Goal: Obtain resource: Download file/media

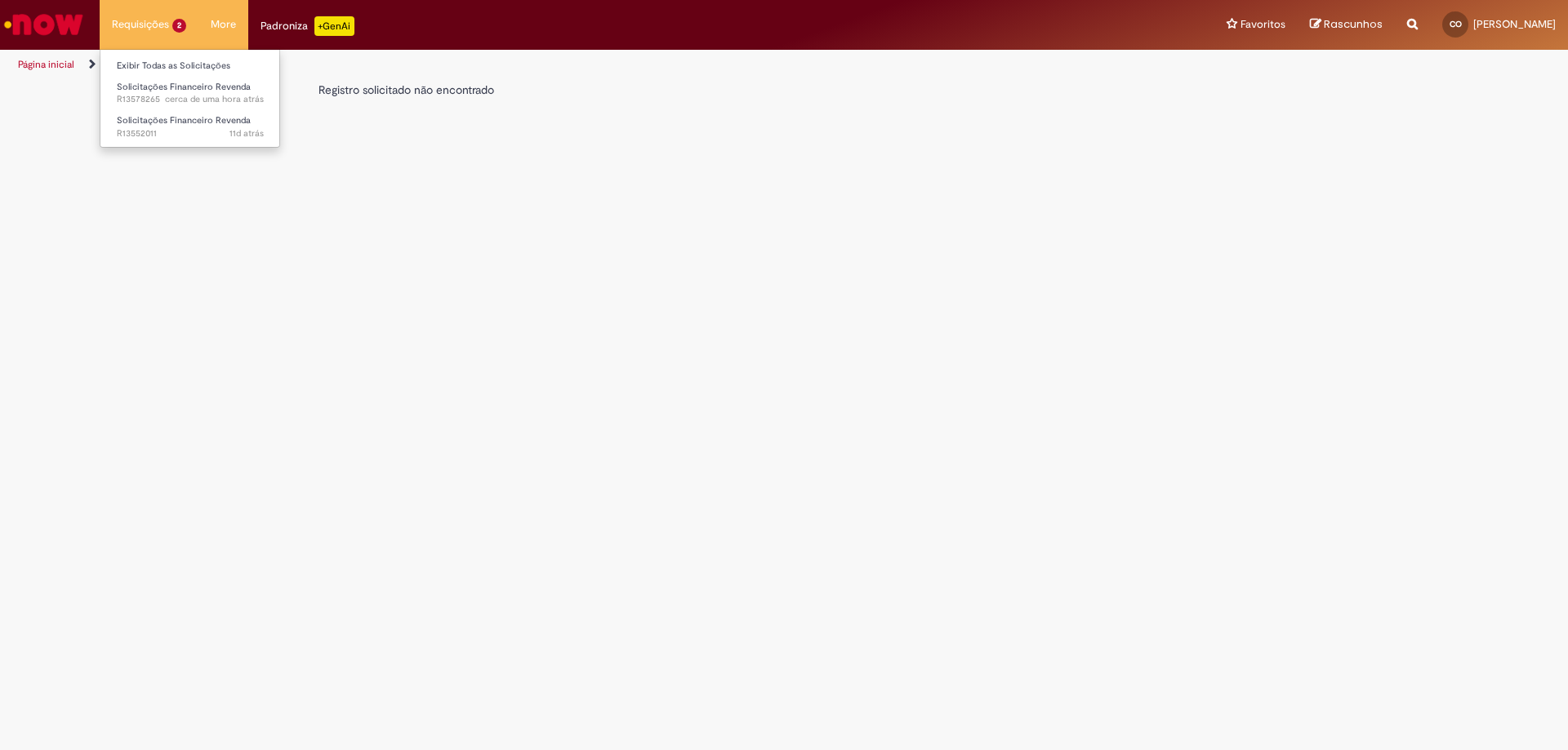
click at [160, 14] on li "Requisições 2 Exibir Todas as Solicitações Solicitações Financeiro Revenda cerc…" at bounding box center [148, 24] width 98 height 49
click at [161, 60] on link "Exibir Todas as Solicitações" at bounding box center [190, 66] width 180 height 18
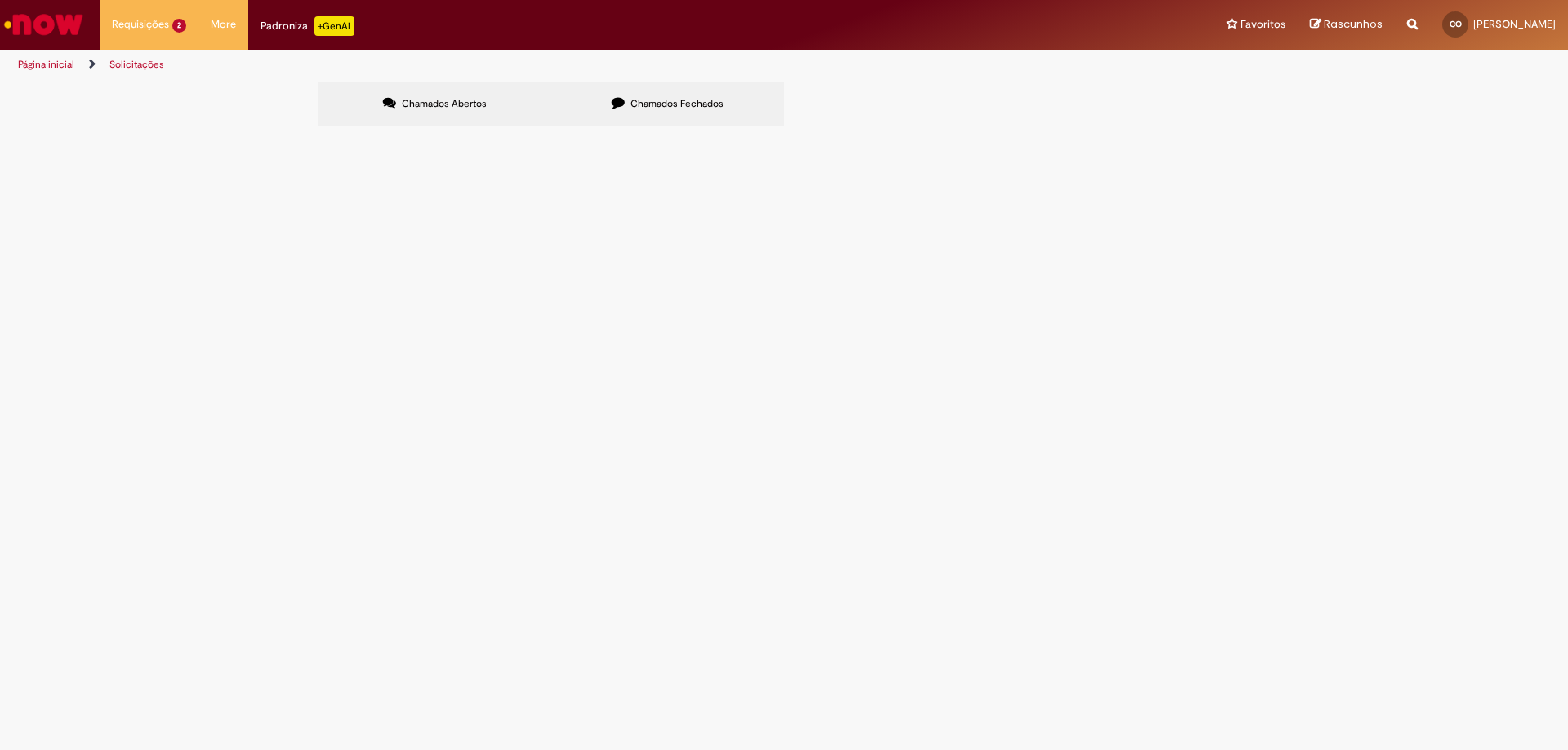
click at [0, 0] on span "Boa tarde! Segue nossa composição de pagtos nesta data 19/09" at bounding box center [0, 0] width 0 height 0
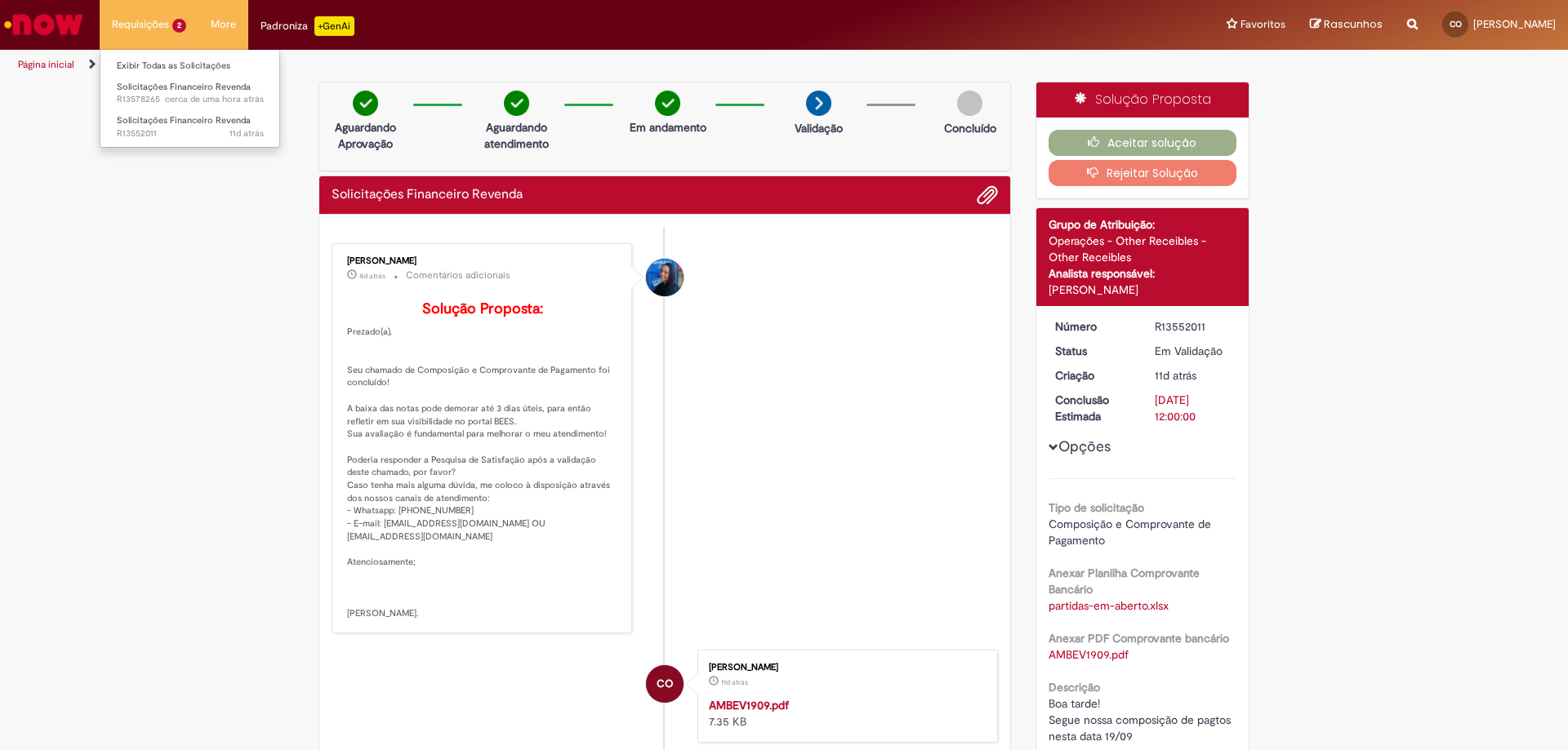
click at [161, 24] on li "Requisições 2 Exibir Todas as Solicitações Solicitações Financeiro Revenda cerc…" at bounding box center [148, 24] width 98 height 49
click at [170, 26] on li "Requisições 2 Exibir Todas as Solicitações Solicitações Financeiro Revenda cerc…" at bounding box center [148, 24] width 98 height 49
click at [195, 64] on link "Exibir Todas as Solicitações" at bounding box center [190, 66] width 180 height 18
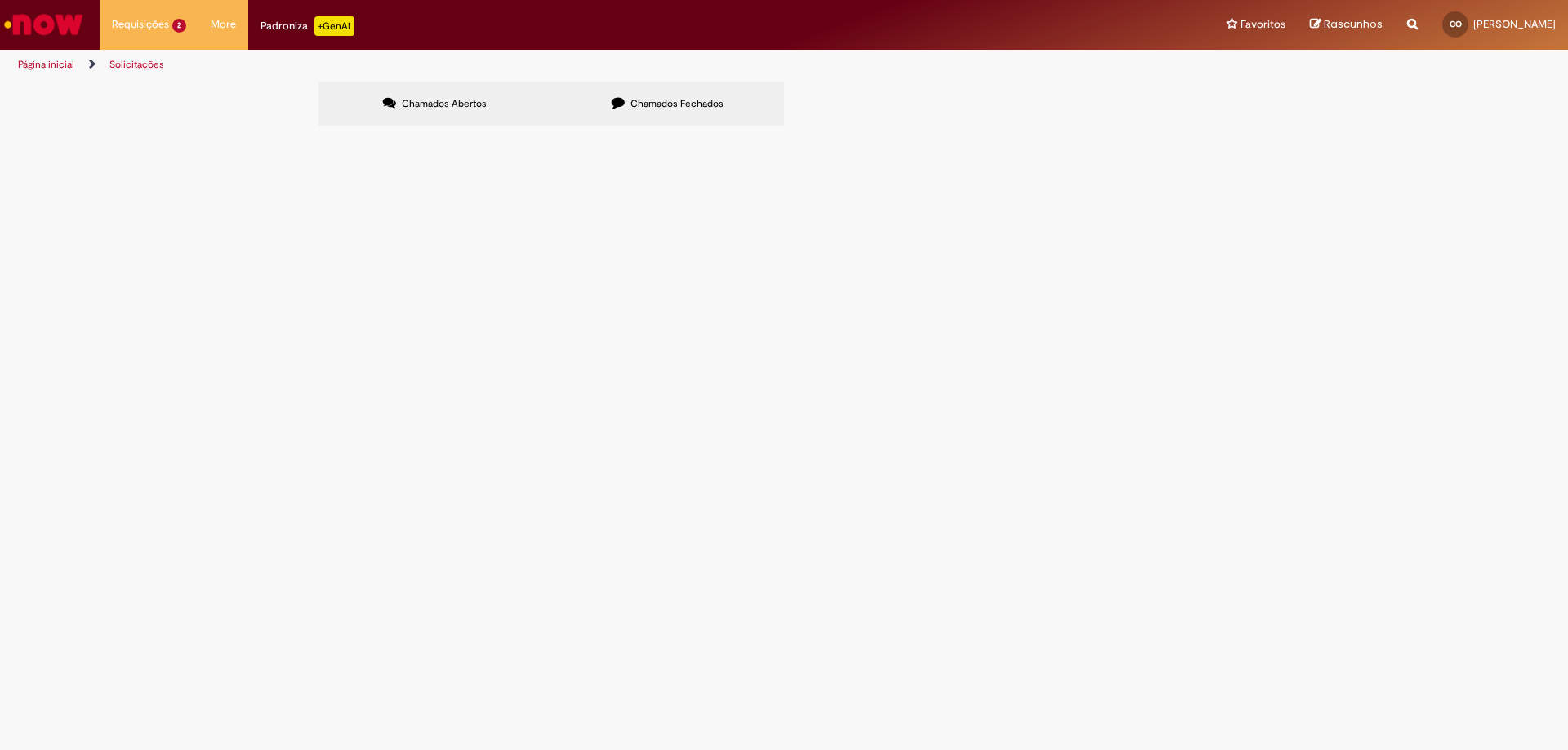
click at [0, 0] on span "Segue nossa composição de pagto com abatimento ( [PERSON_NAME] ) dos créditos." at bounding box center [0, 0] width 0 height 0
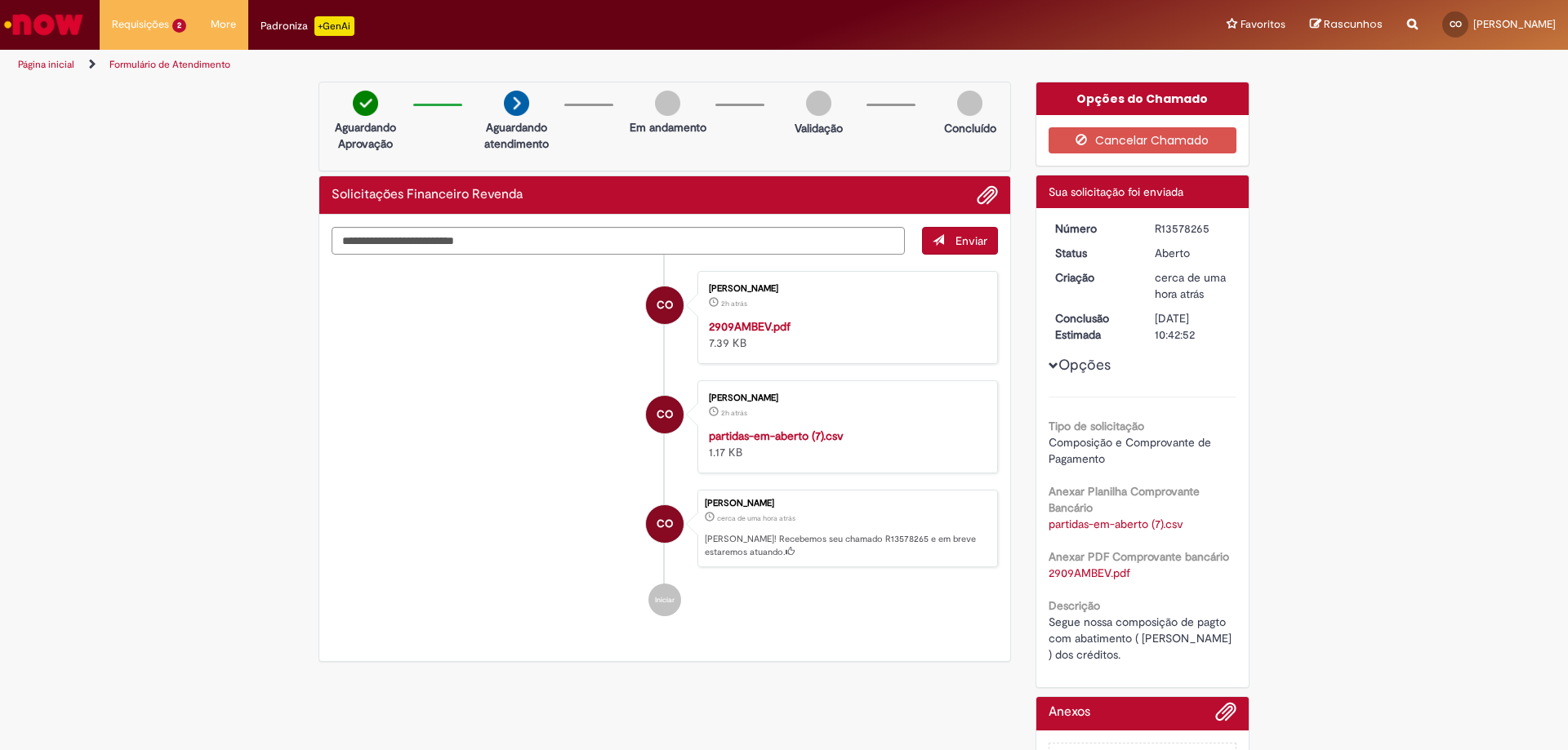
click at [1165, 530] on link "partidas-em-aberto (7).csv" at bounding box center [1117, 524] width 135 height 15
click at [160, 24] on li "Requisições 2 Exibir Todas as Solicitações Solicitações Financeiro Revenda cerc…" at bounding box center [148, 24] width 98 height 49
click at [158, 23] on li "Requisições 2 Exibir Todas as Solicitações Solicitações Financeiro Revenda cerc…" at bounding box center [148, 24] width 98 height 49
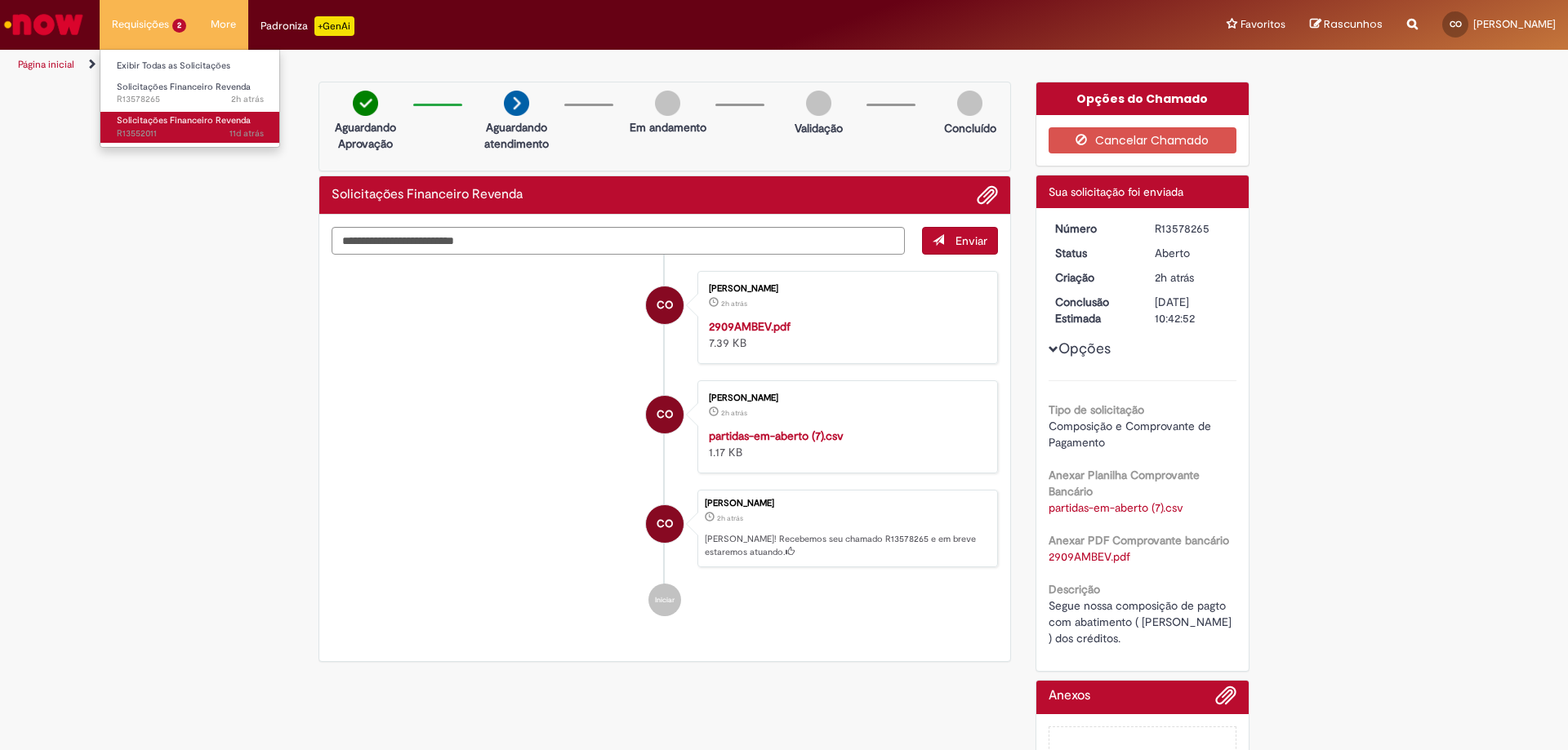
click at [169, 121] on span "Solicitações Financeiro Revenda" at bounding box center [184, 121] width 134 height 12
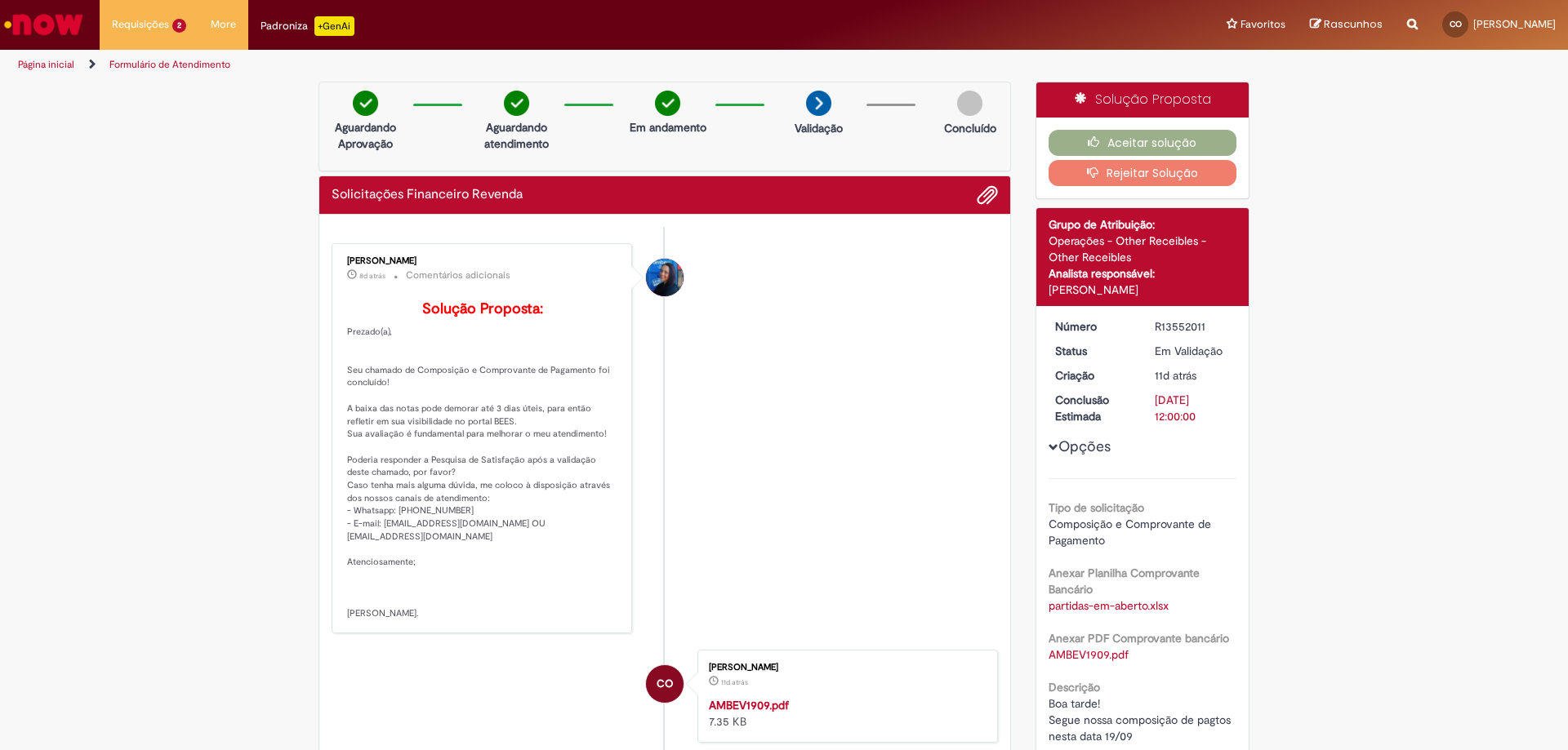
click at [654, 278] on div "Luana Albuquerque" at bounding box center [665, 277] width 37 height 37
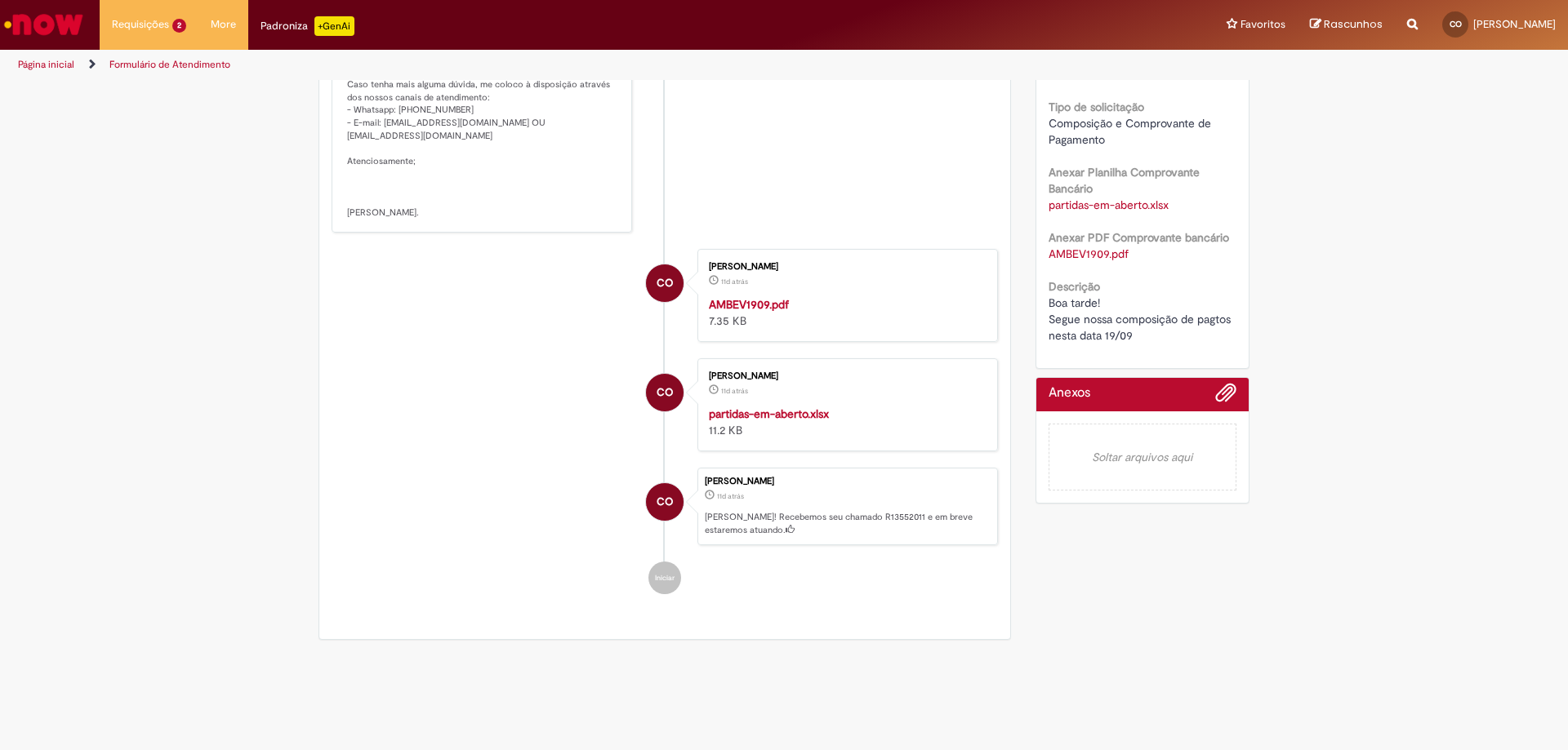
scroll to position [490, 0]
